Goal: Go to known website: Access a specific website the user already knows

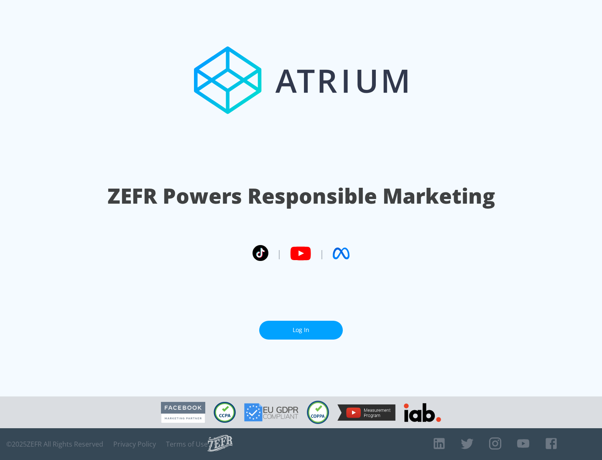
click at [301, 326] on link "Log In" at bounding box center [301, 329] width 84 height 19
